Goal: Information Seeking & Learning: Learn about a topic

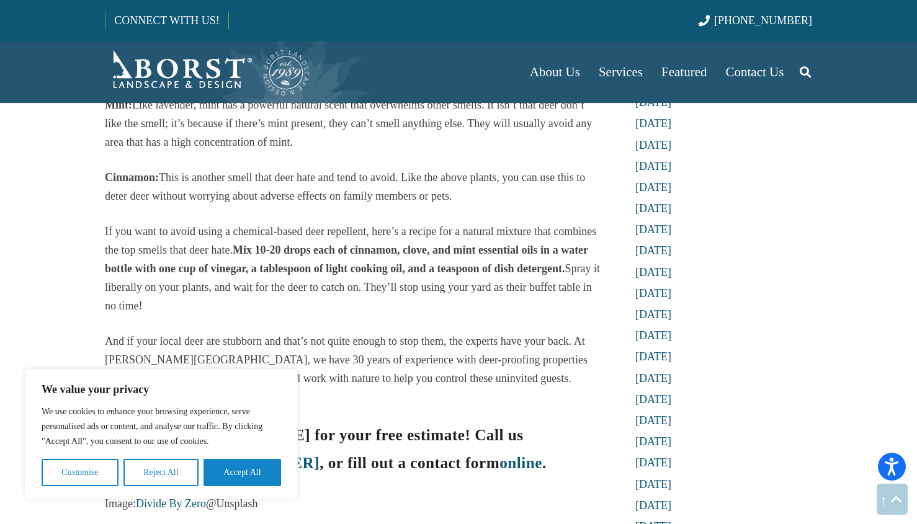
scroll to position [1428, 0]
click at [237, 246] on b "Mix 10-20 drops each of cinnamon, clove, and mint essential oils in a water bot…" at bounding box center [346, 259] width 483 height 31
click at [161, 225] on span "If you want to avoid using a chemical-based deer repellent, here’s a recipe for…" at bounding box center [350, 240] width 491 height 31
drag, startPoint x: 236, startPoint y: 249, endPoint x: 334, endPoint y: 297, distance: 109.3
click at [334, 297] on p "If you want to avoid using a chemical-based deer repellent, here’s a recipe for…" at bounding box center [352, 268] width 495 height 93
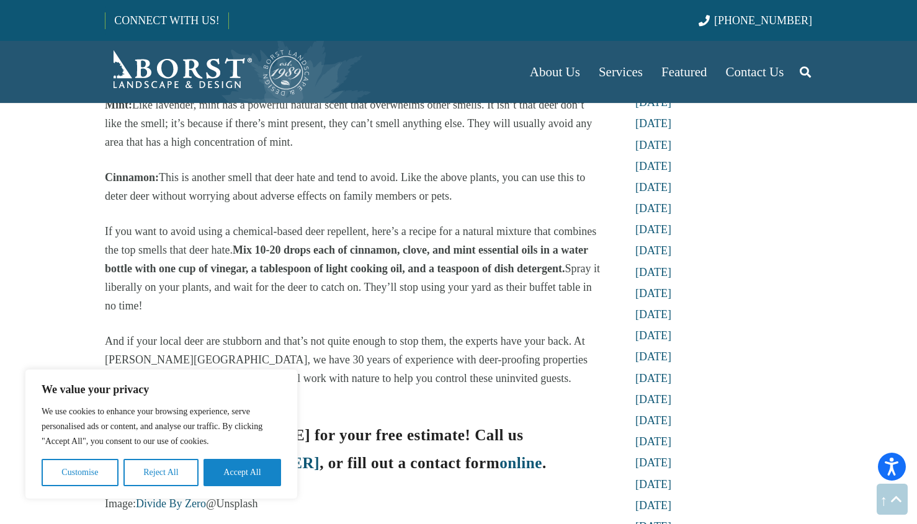
copy p "If you want to avoid using a chemical-based deer repellent, here’s a recipe for…"
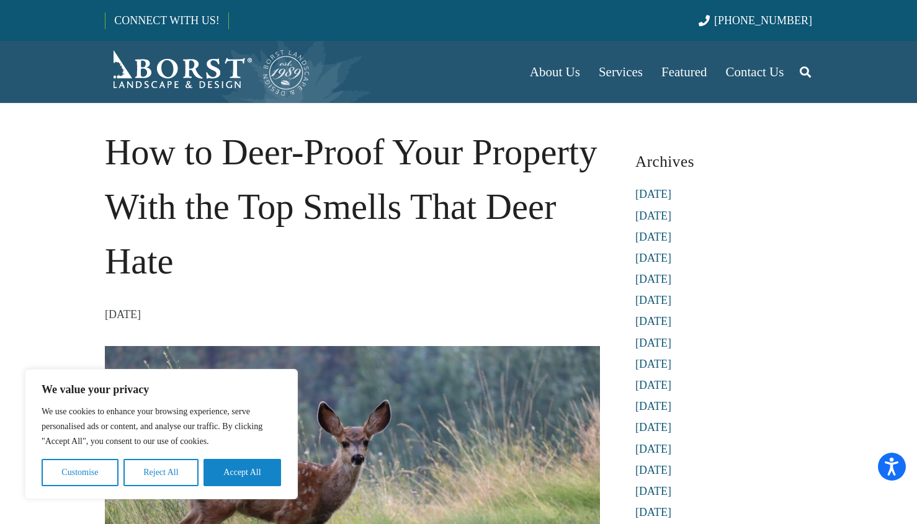
scroll to position [0, 0]
click at [413, 279] on h1 "How to Deer-Proof Your Property With the Top Smells That Deer Hate" at bounding box center [352, 206] width 495 height 163
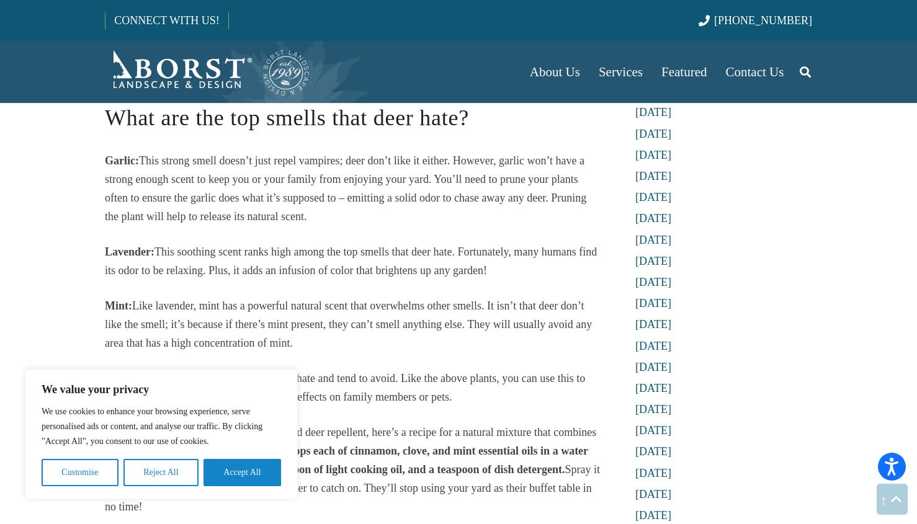
scroll to position [1231, 1]
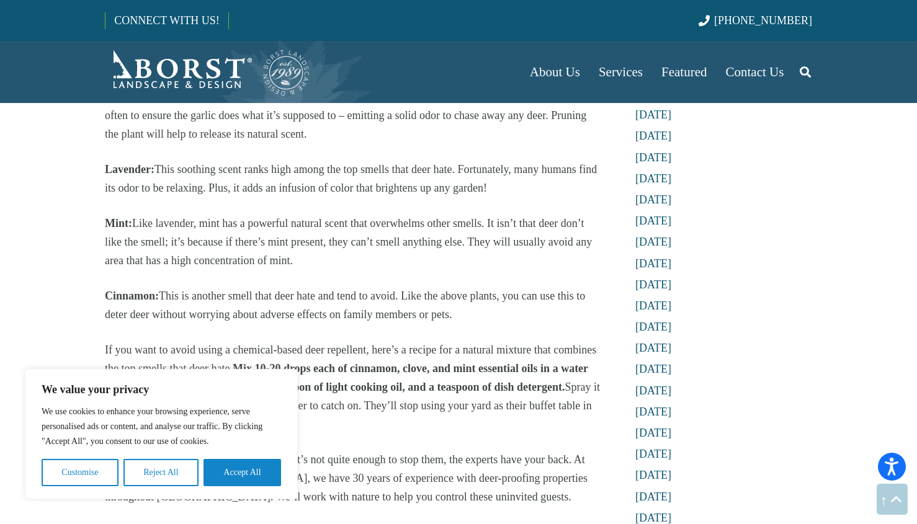
scroll to position [1309, 0]
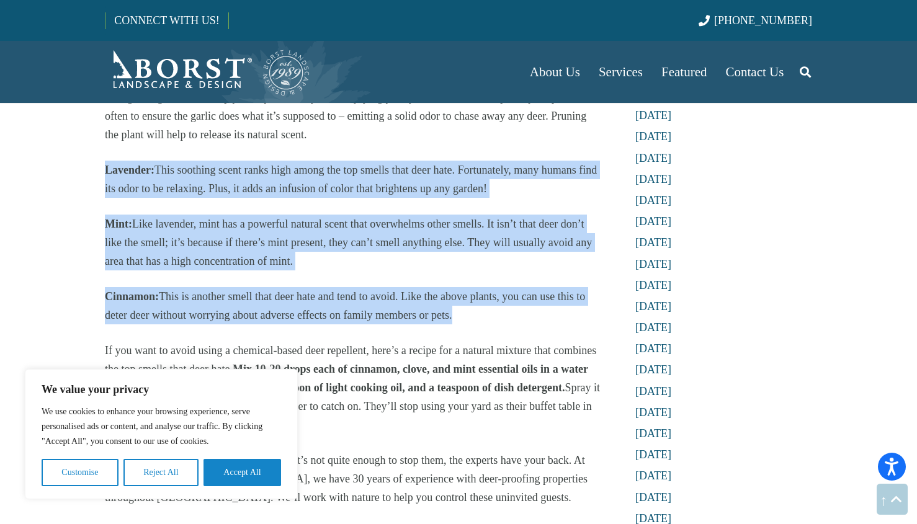
drag, startPoint x: 102, startPoint y: 164, endPoint x: 455, endPoint y: 319, distance: 386.2
copy div "Lavender: This soothing scent ranks high among the top smells that deer hate. F…"
